Goal: Find specific page/section: Find specific page/section

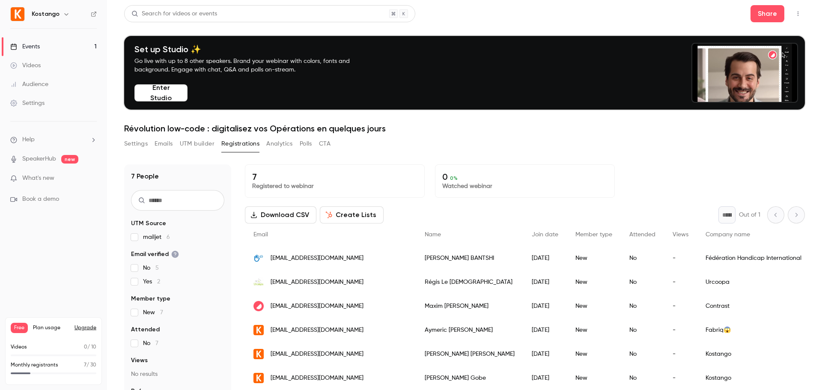
scroll to position [48, 0]
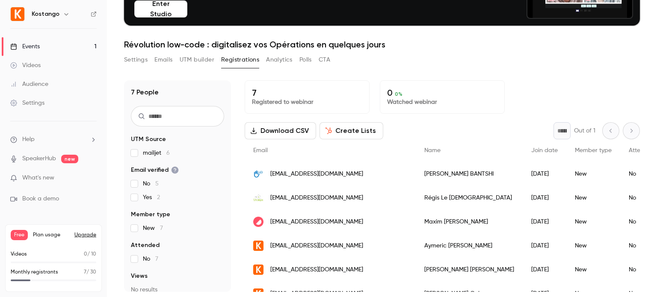
scroll to position [84, 0]
click at [450, 53] on div "Settings Emails UTM builder Registrations Analytics Polls CTA" at bounding box center [382, 61] width 516 height 17
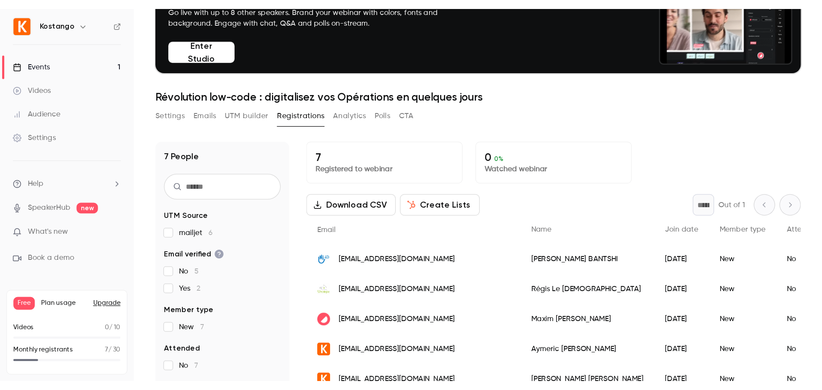
scroll to position [59, 0]
